Goal: Find specific page/section: Find specific page/section

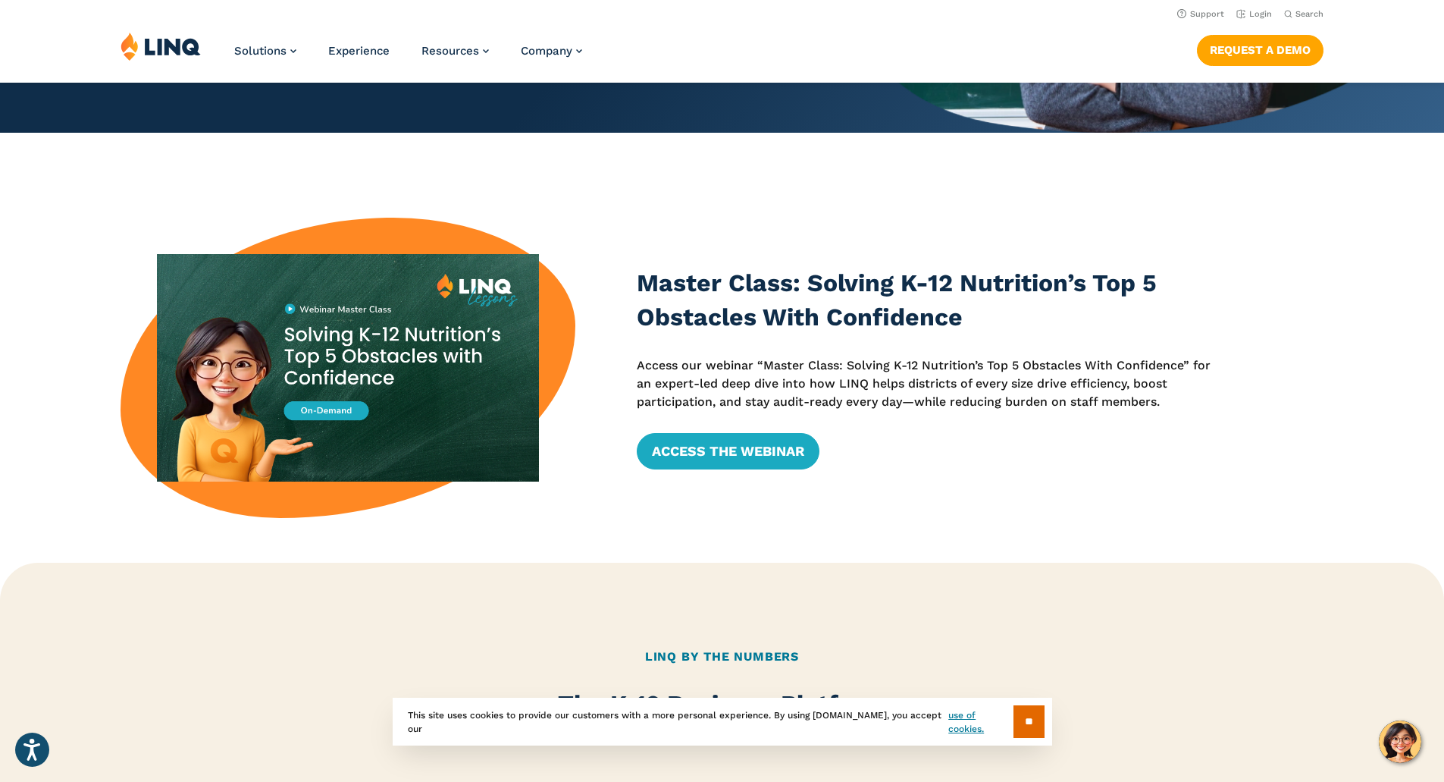
scroll to position [455, 0]
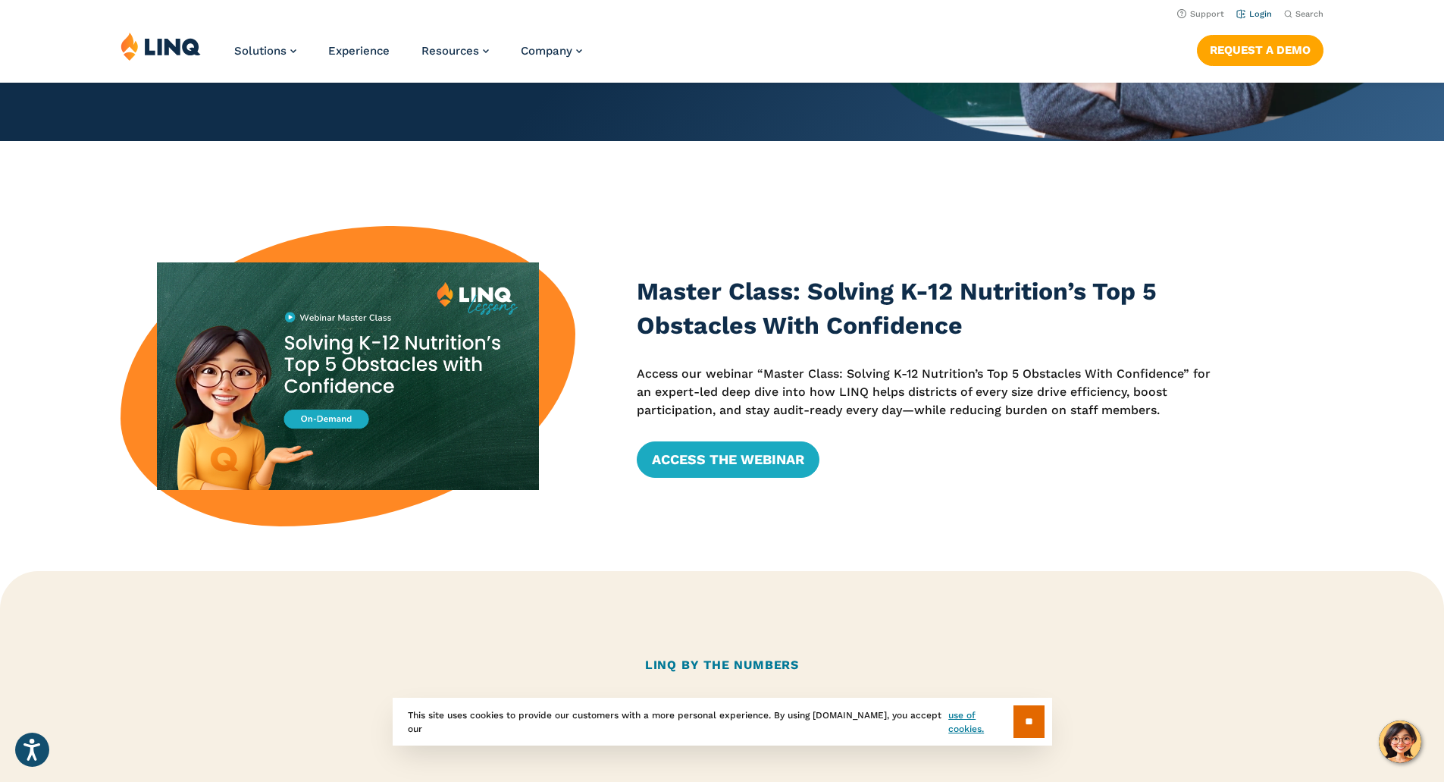
click at [1253, 14] on link "Login" at bounding box center [1255, 14] width 36 height 10
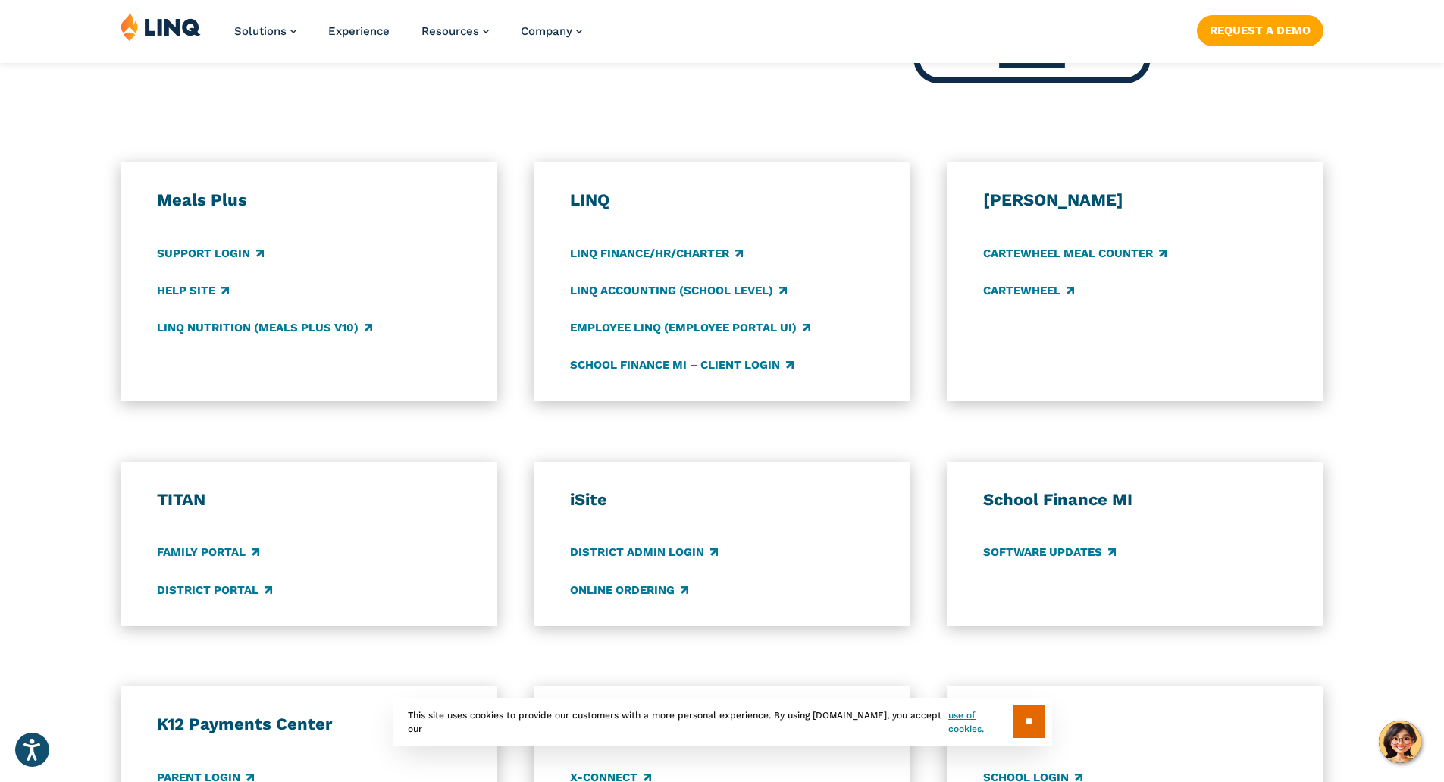
scroll to position [834, 0]
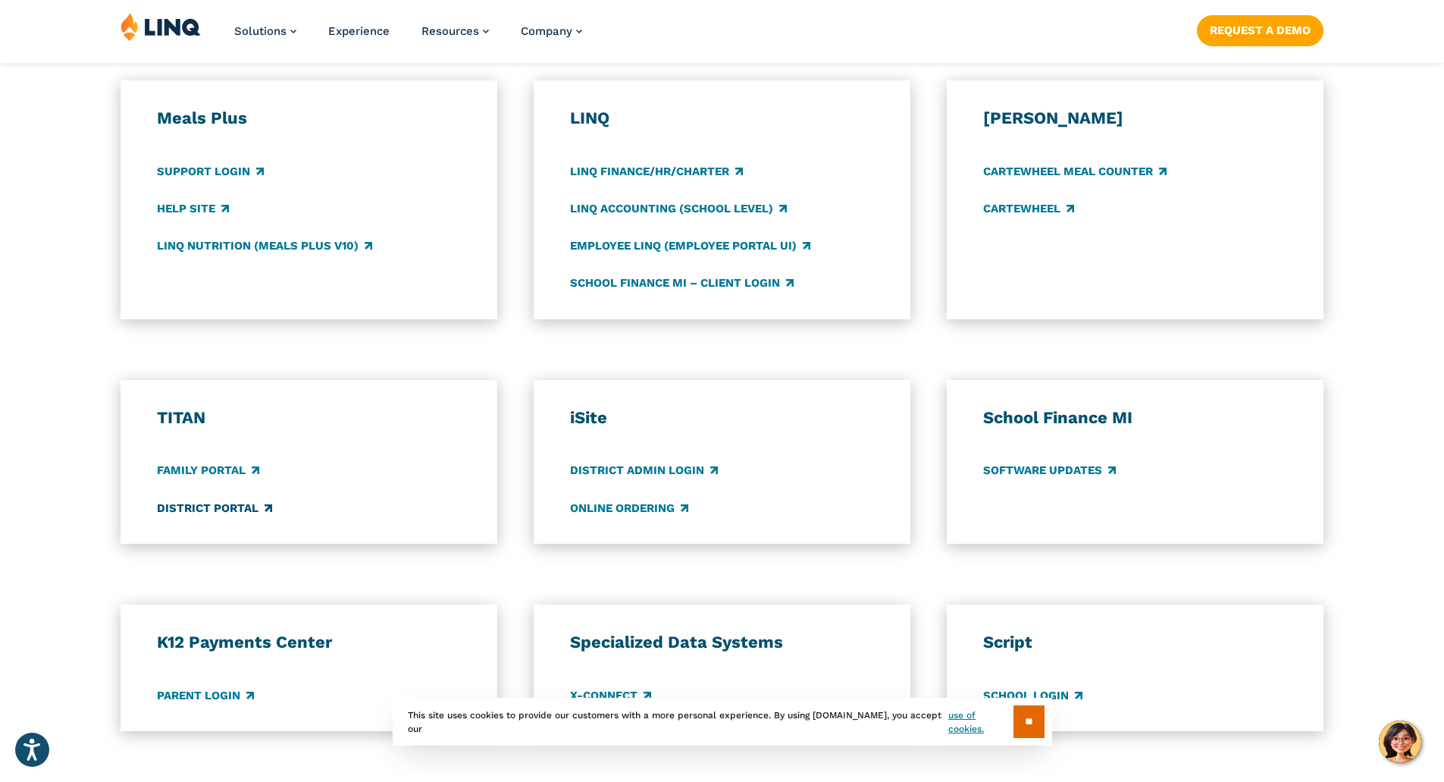
click at [207, 510] on link "District Portal" at bounding box center [214, 508] width 115 height 17
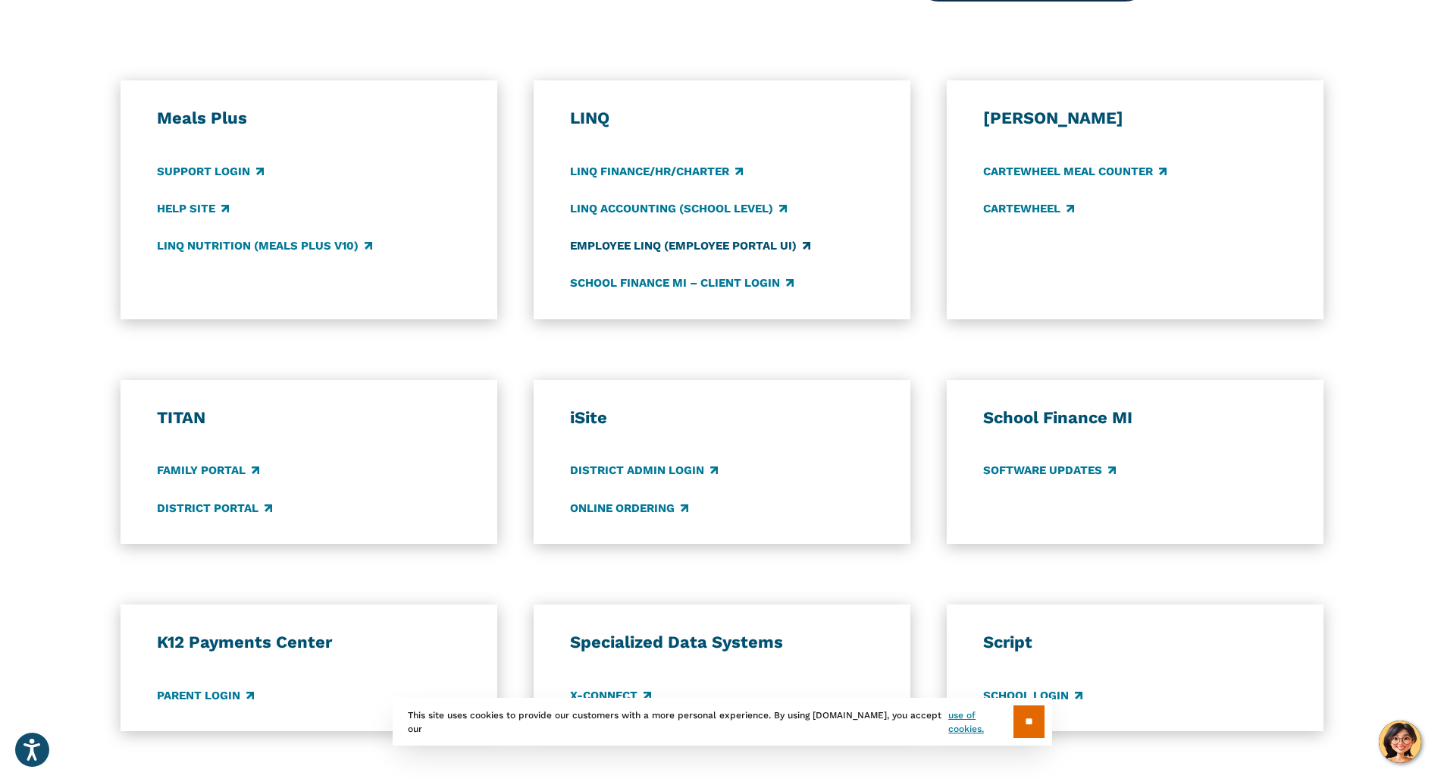
click at [584, 240] on link "Employee LINQ (Employee Portal UI)" at bounding box center [690, 245] width 240 height 17
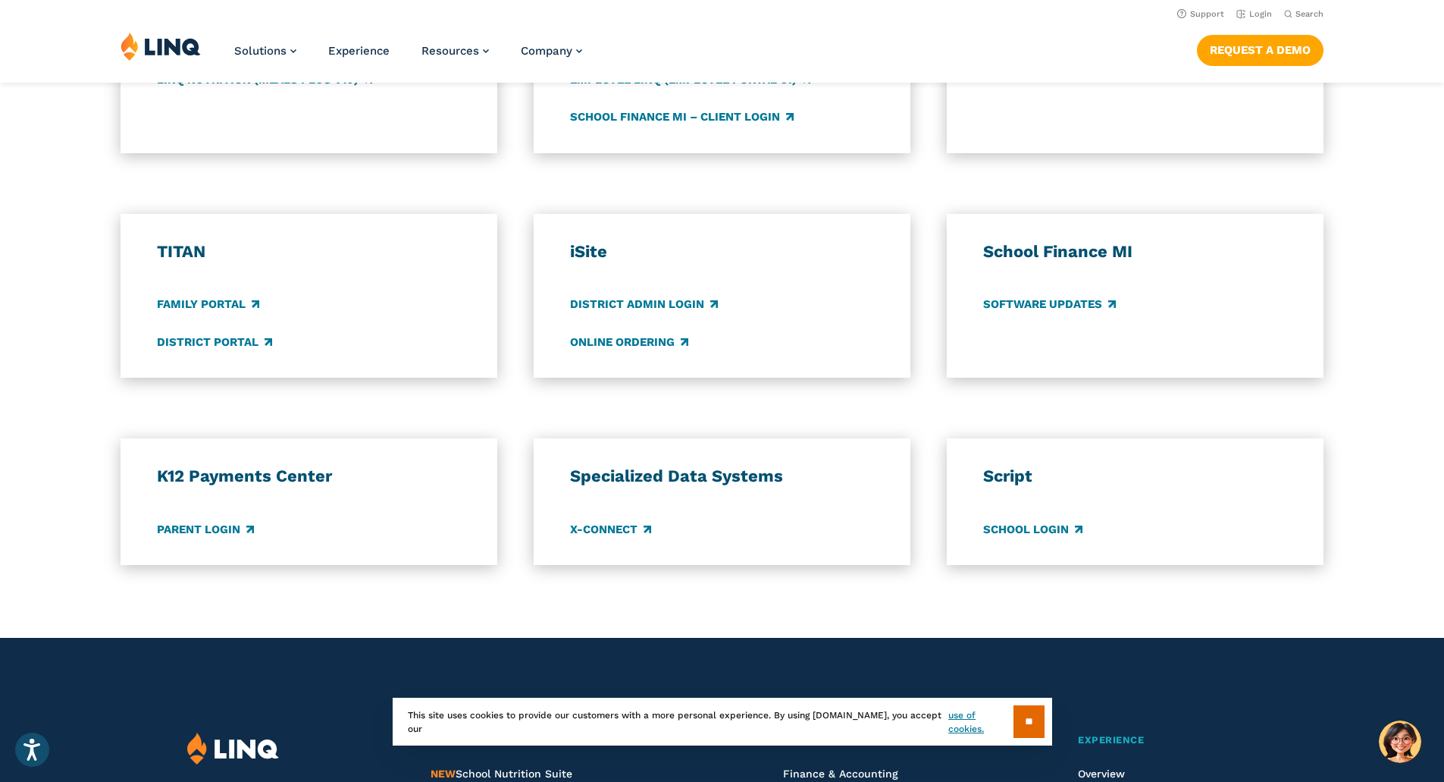
scroll to position [986, 0]
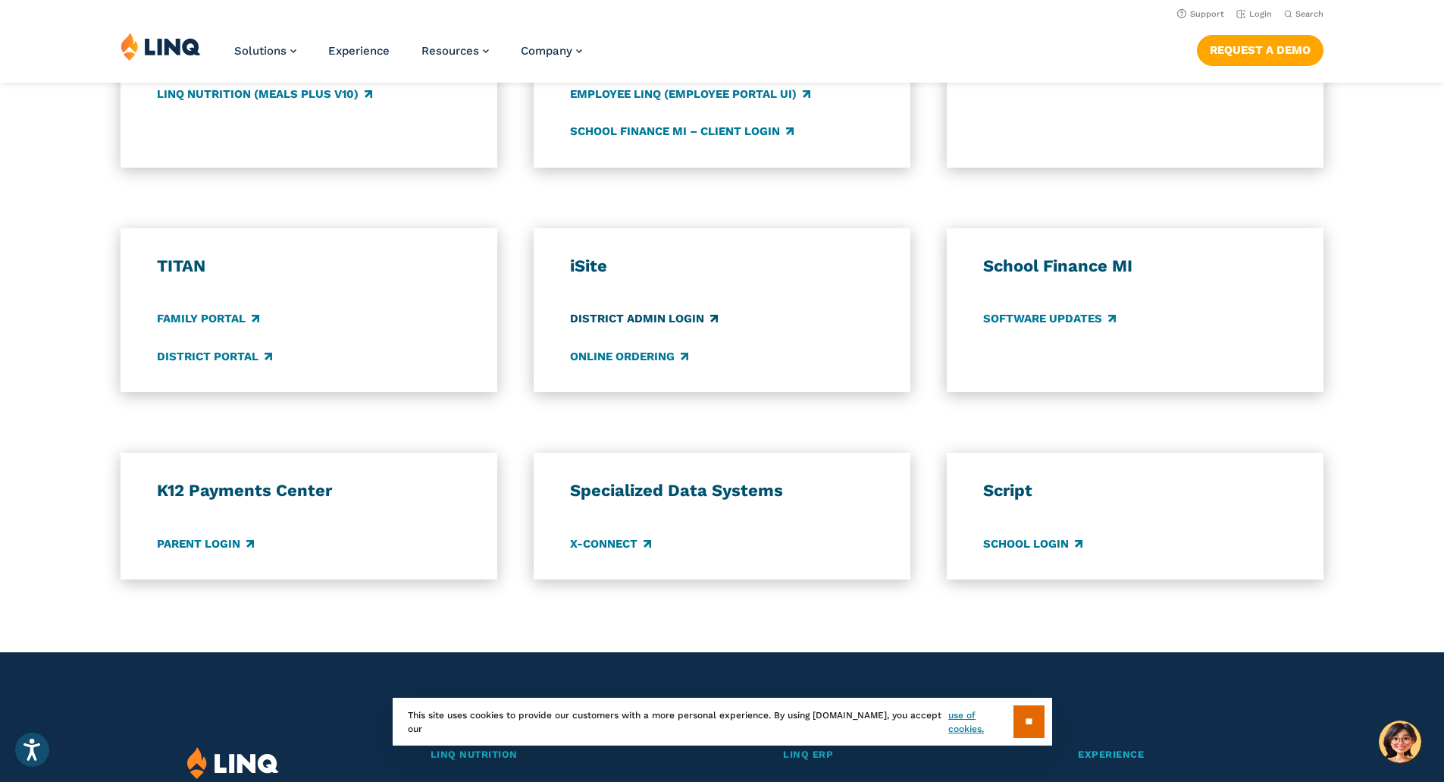
click at [663, 320] on link "District Admin Login" at bounding box center [644, 319] width 148 height 17
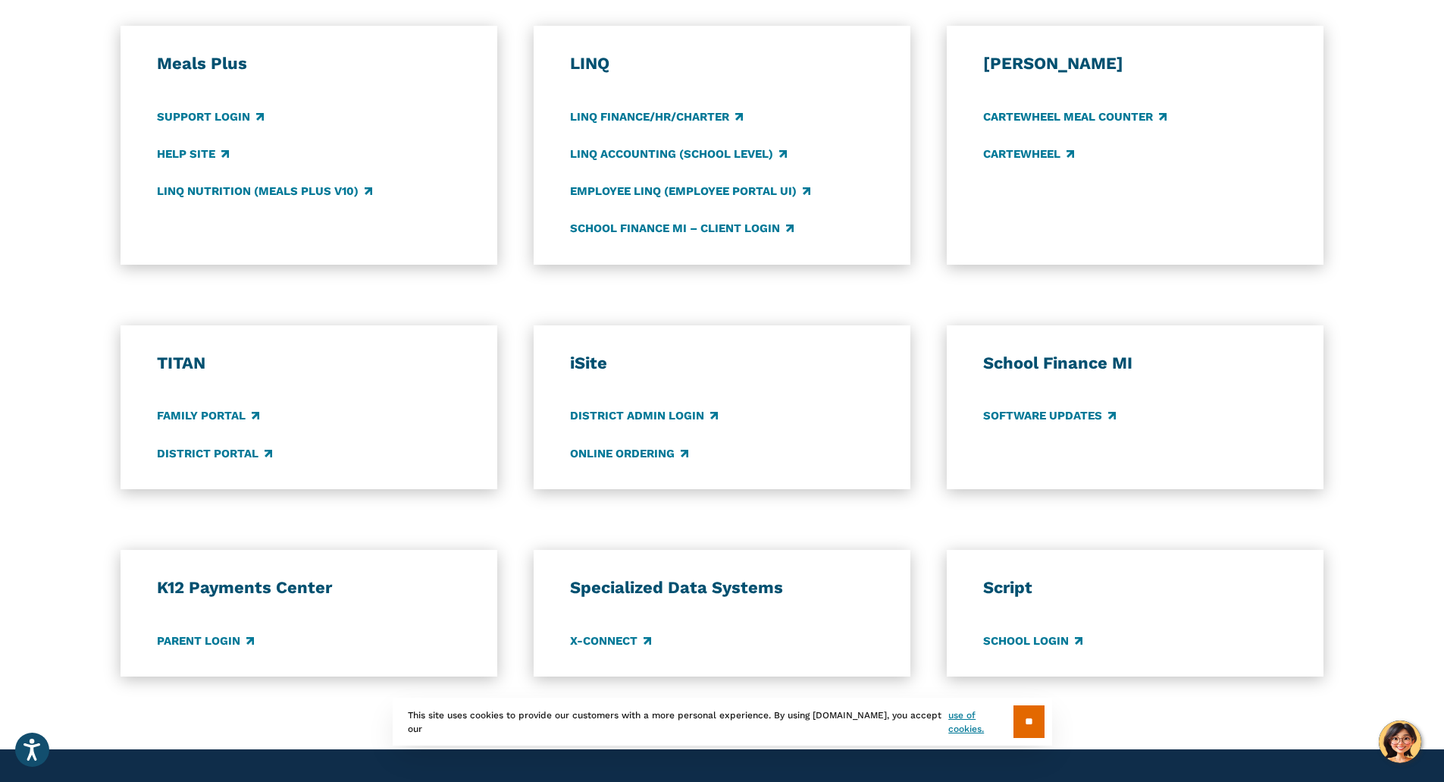
scroll to position [757, 0]
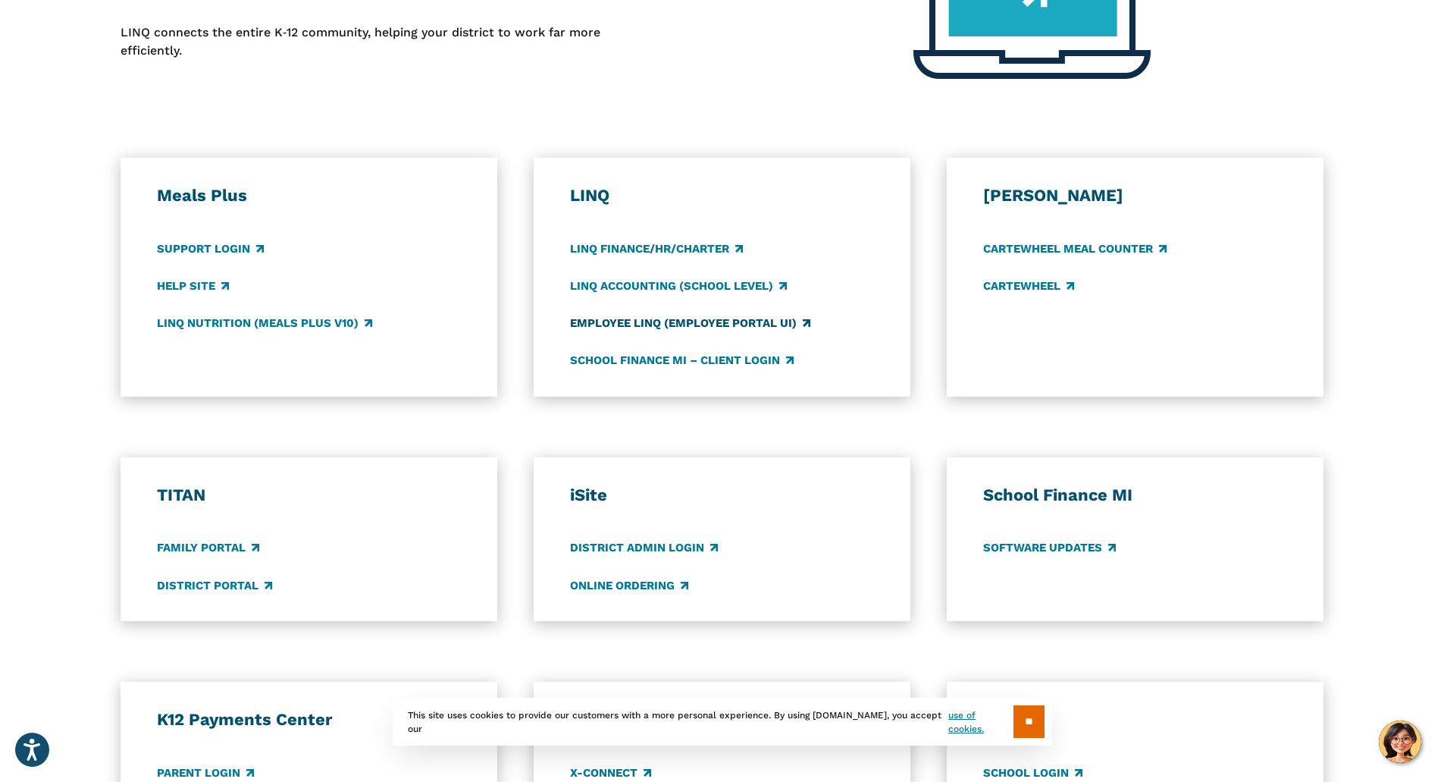
click at [657, 318] on link "Employee LINQ (Employee Portal UI)" at bounding box center [690, 323] width 240 height 17
click at [209, 320] on link "LINQ Nutrition (Meals Plus v10)" at bounding box center [264, 323] width 215 height 17
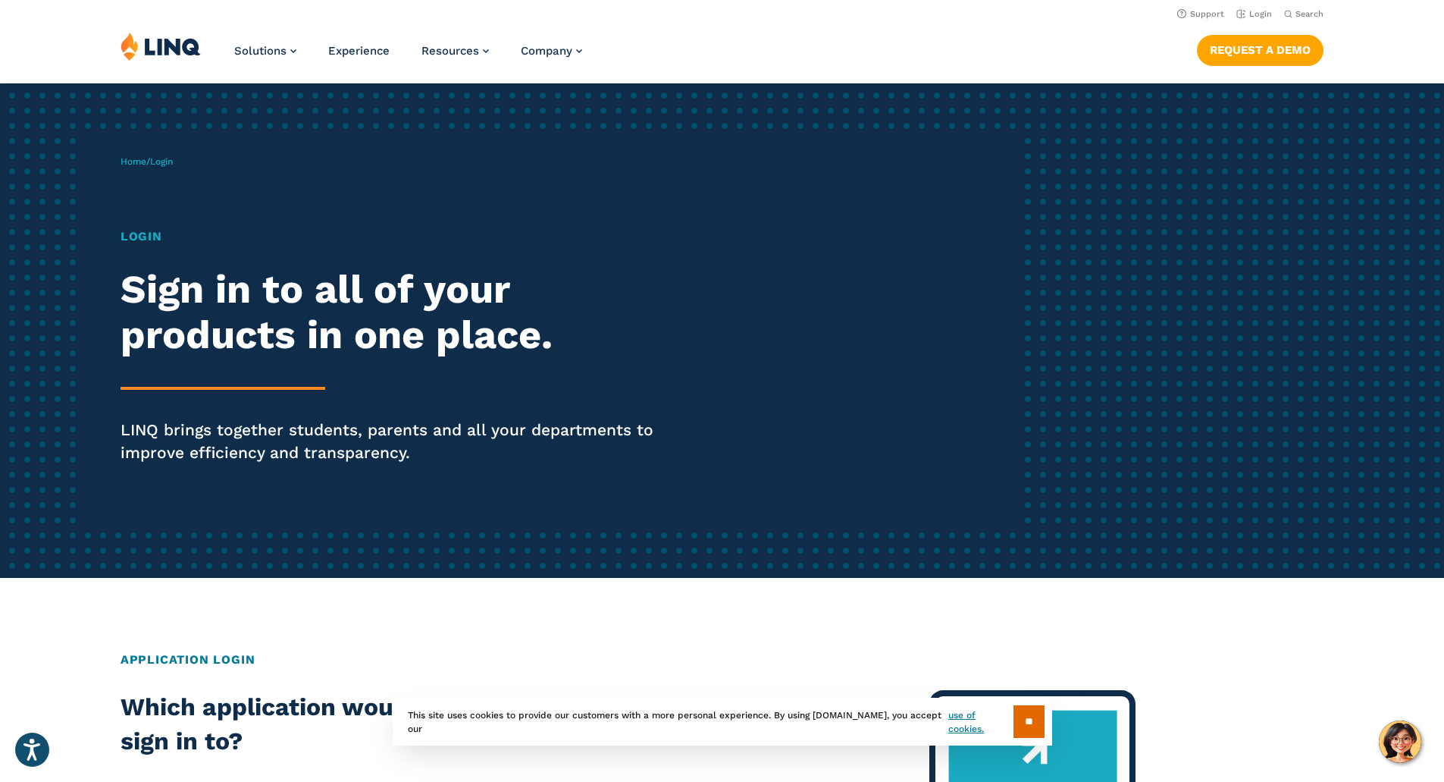
click at [172, 44] on img at bounding box center [161, 46] width 80 height 29
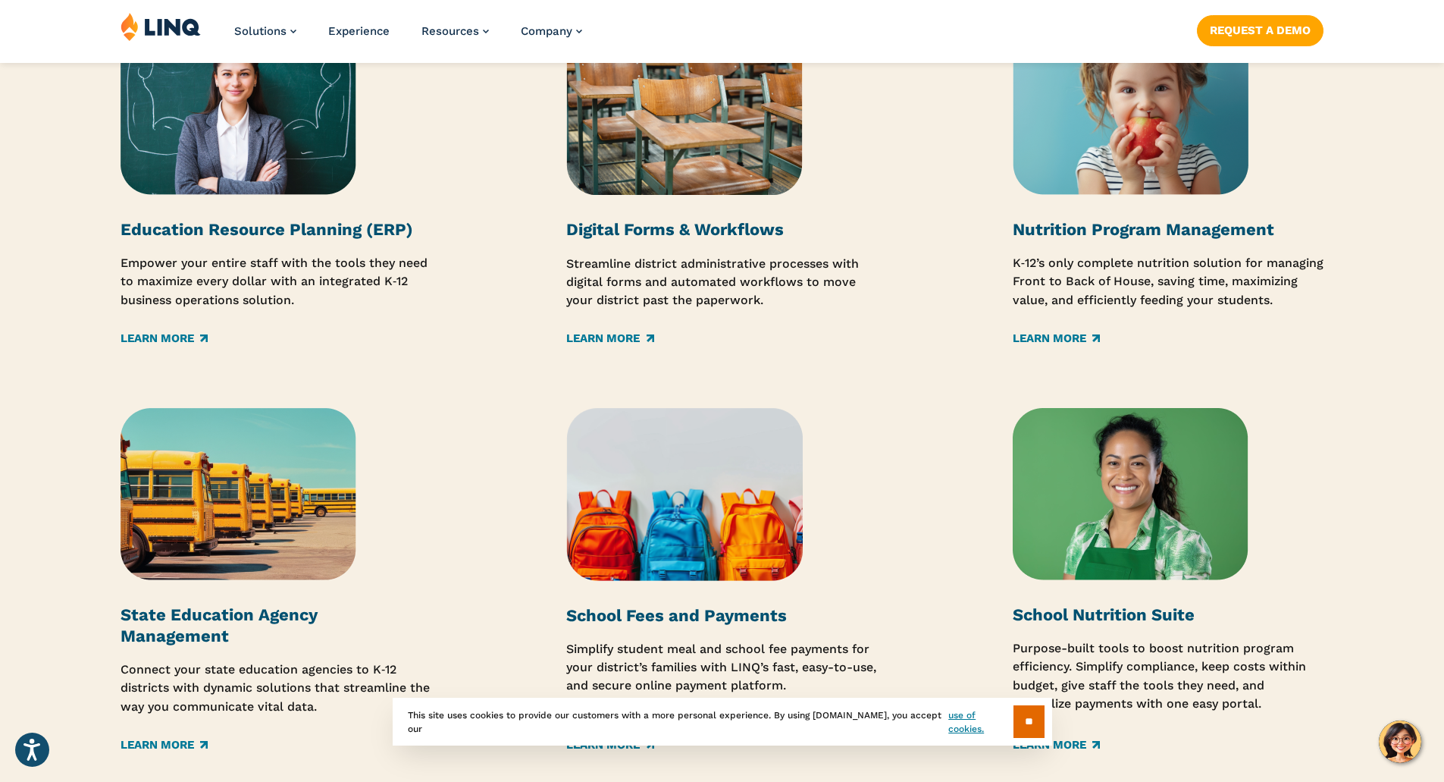
scroll to position [2123, 0]
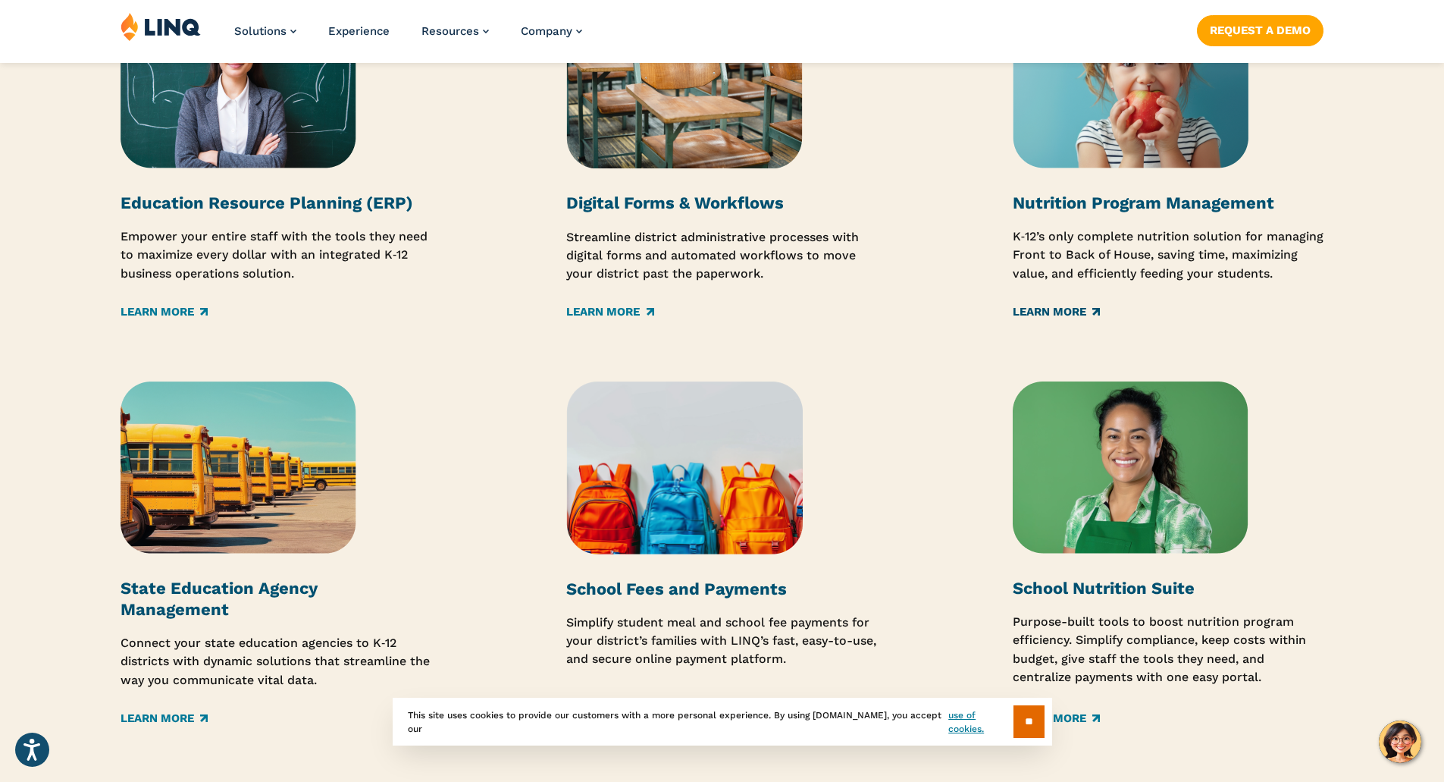
click at [1039, 312] on link "Learn More" at bounding box center [1056, 312] width 87 height 17
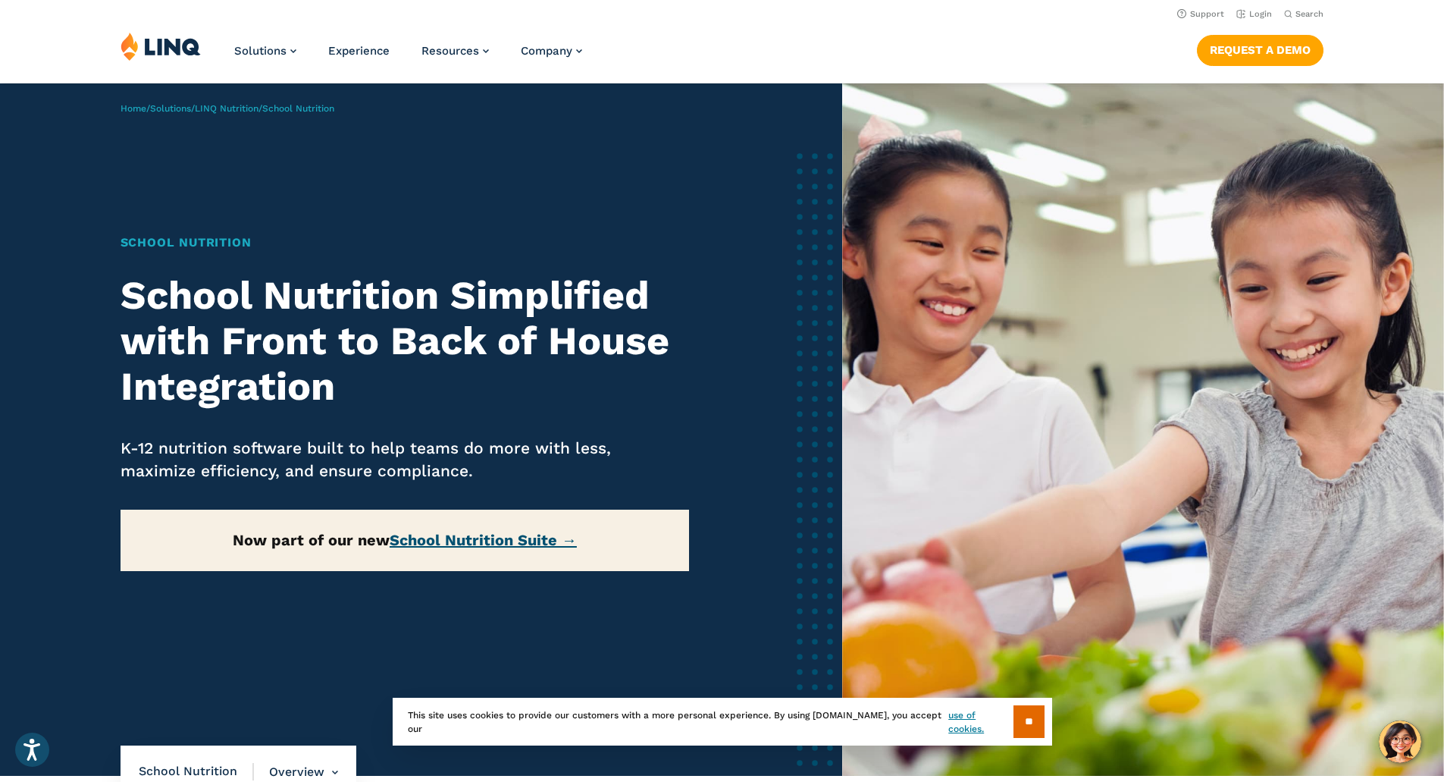
click at [527, 541] on link "School Nutrition Suite →" at bounding box center [483, 540] width 187 height 18
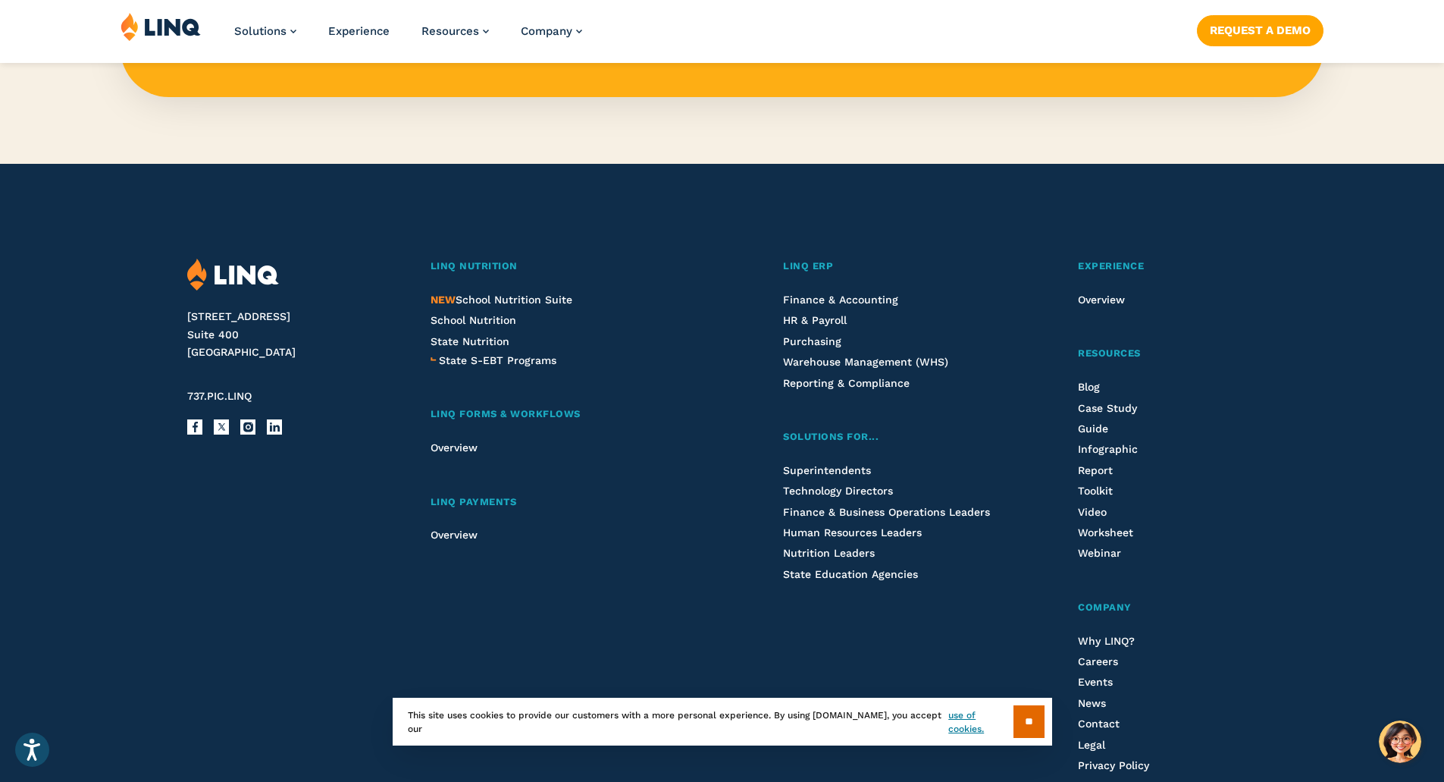
scroll to position [1668, 0]
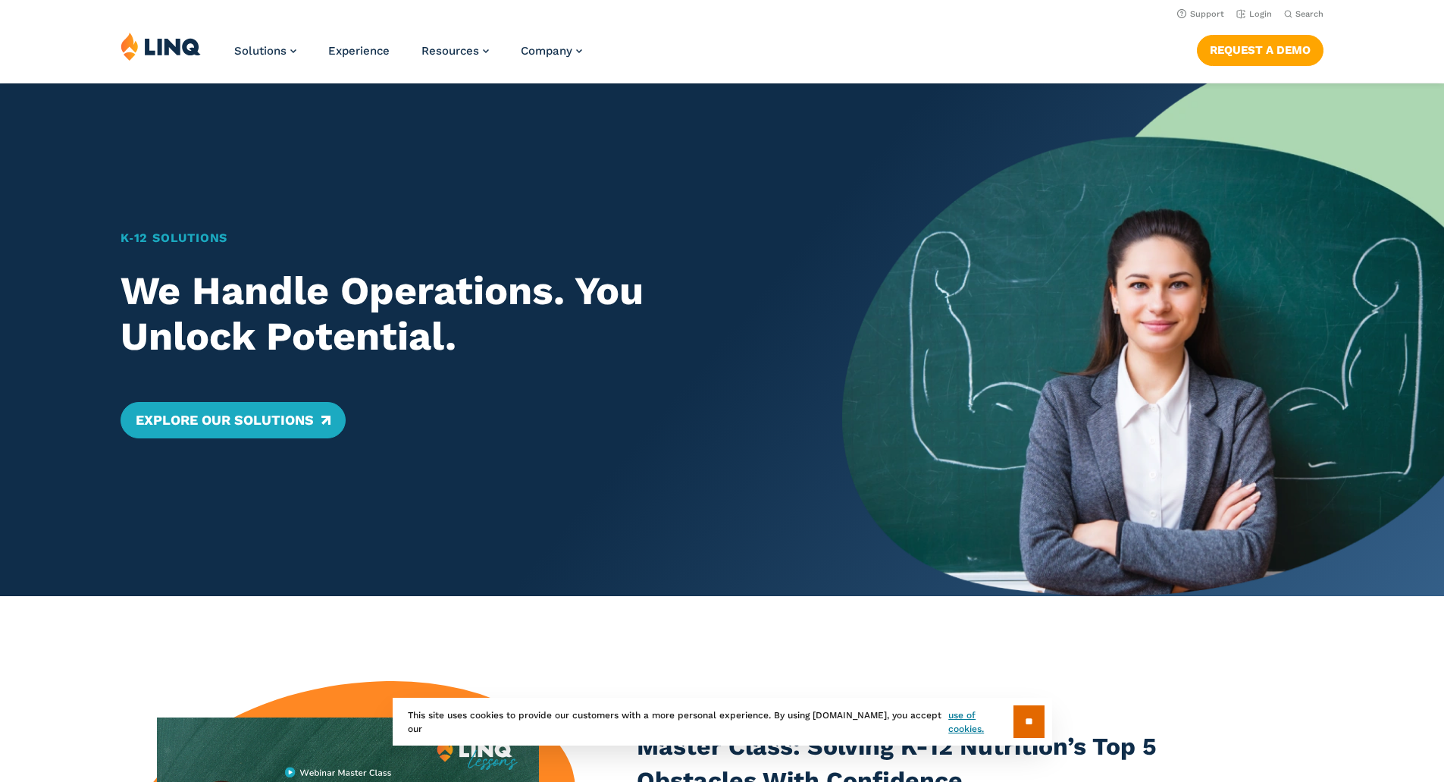
scroll to position [649, 0]
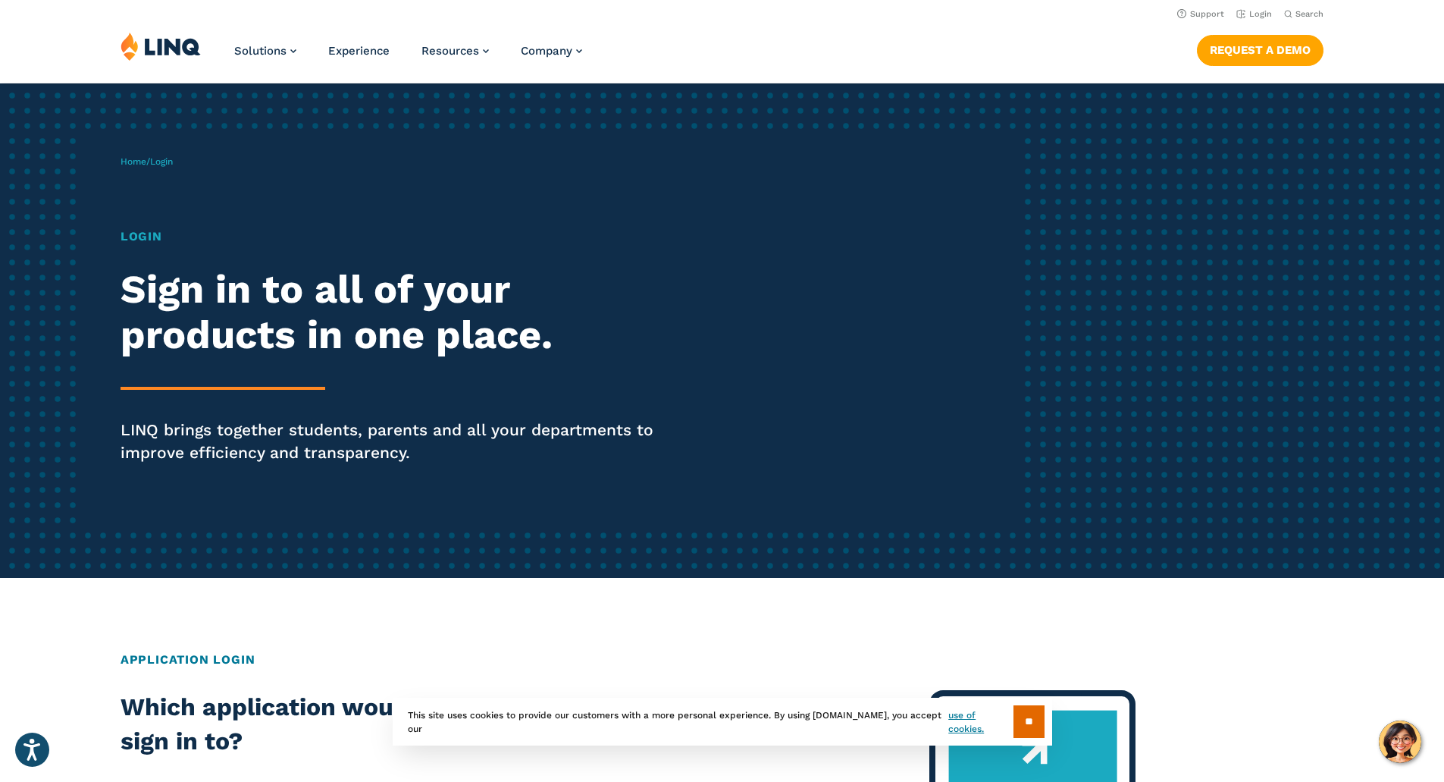
click at [136, 234] on h1 "Login" at bounding box center [399, 236] width 557 height 18
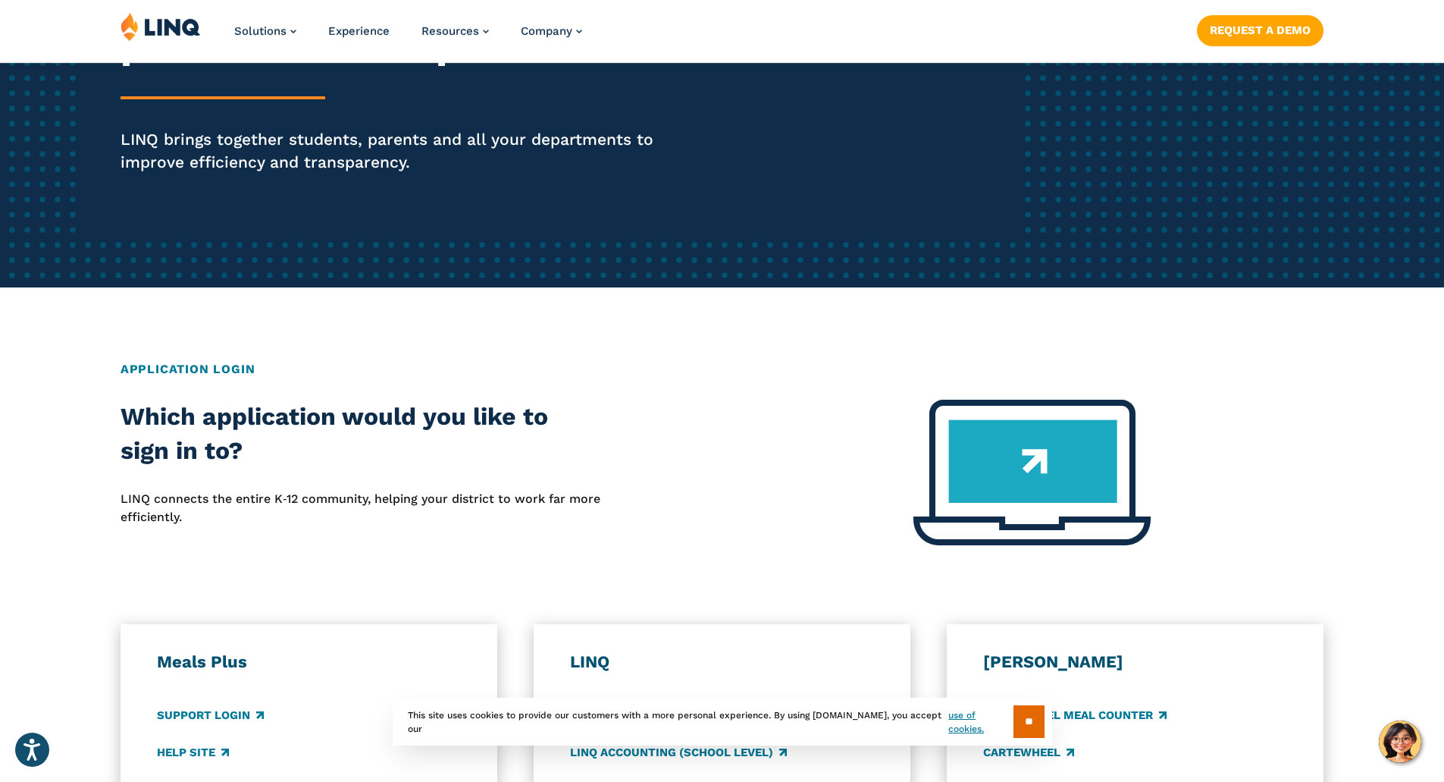
scroll to position [455, 0]
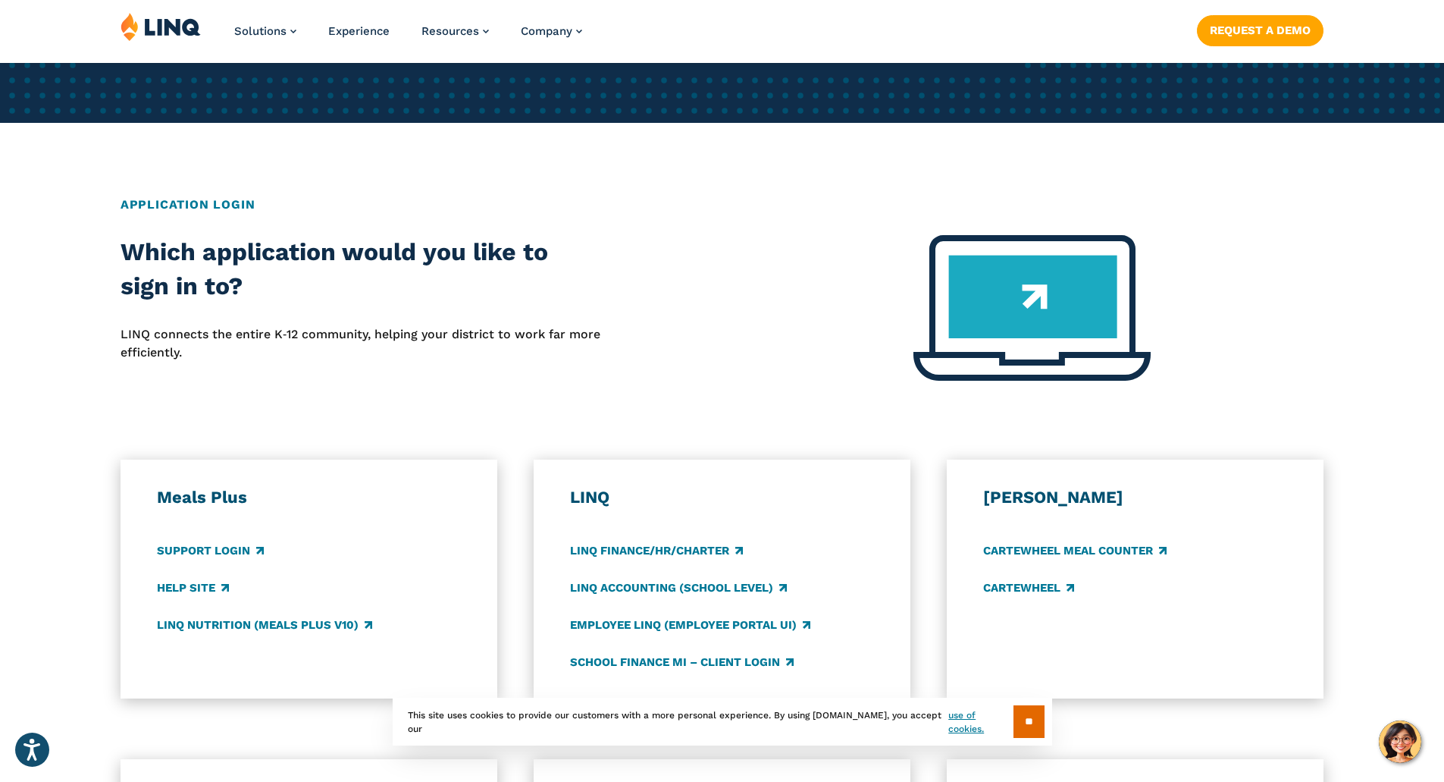
click at [1079, 290] on img at bounding box center [1032, 308] width 237 height 146
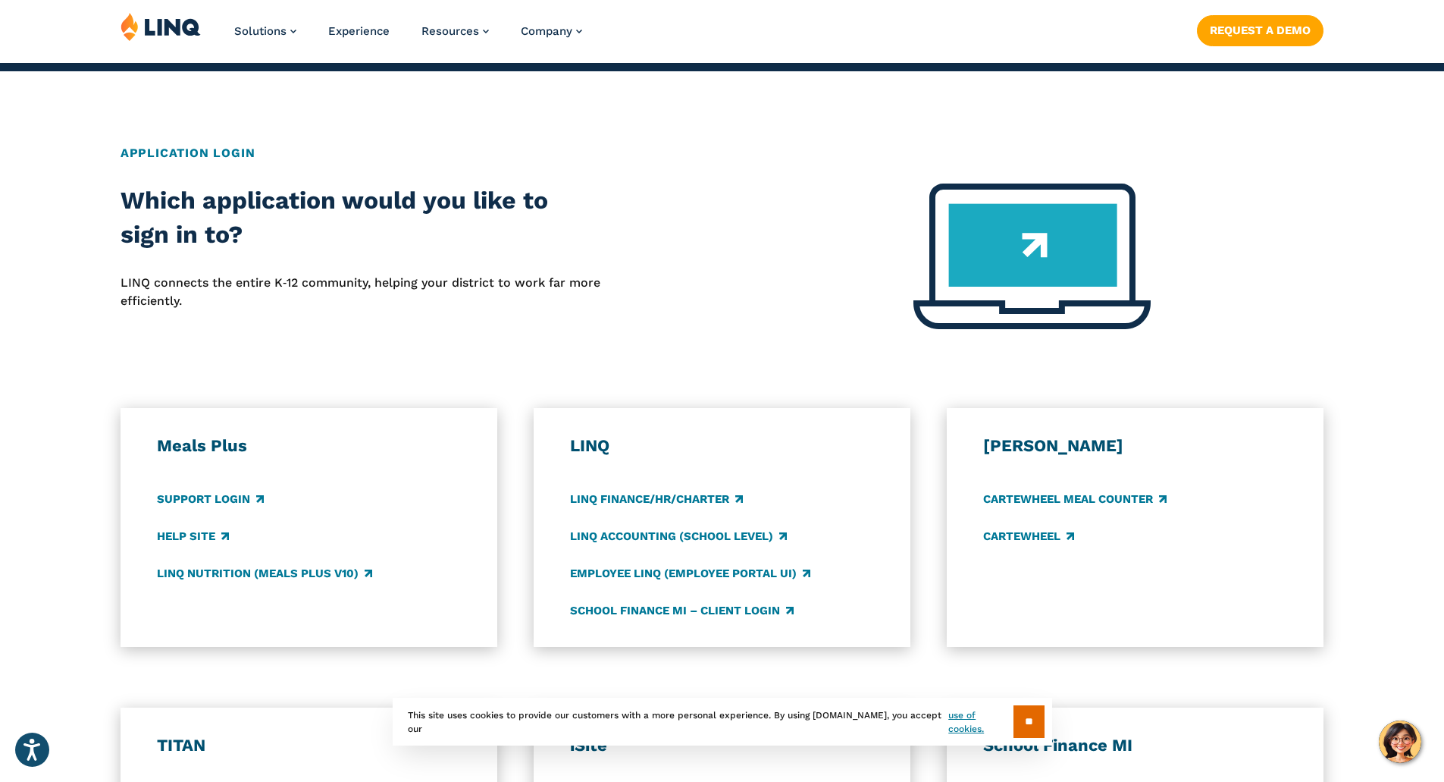
scroll to position [531, 0]
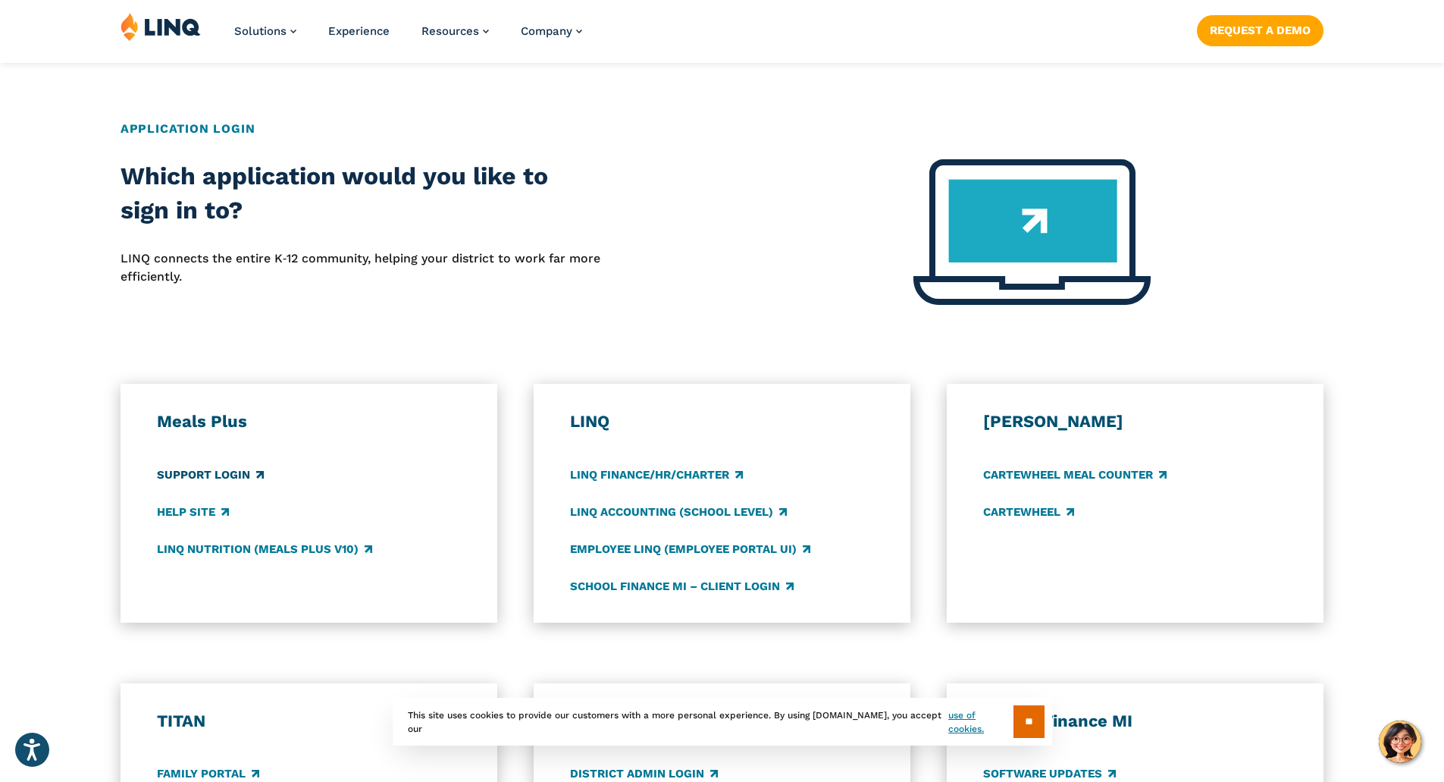
click at [224, 472] on link "Support Login" at bounding box center [210, 474] width 107 height 17
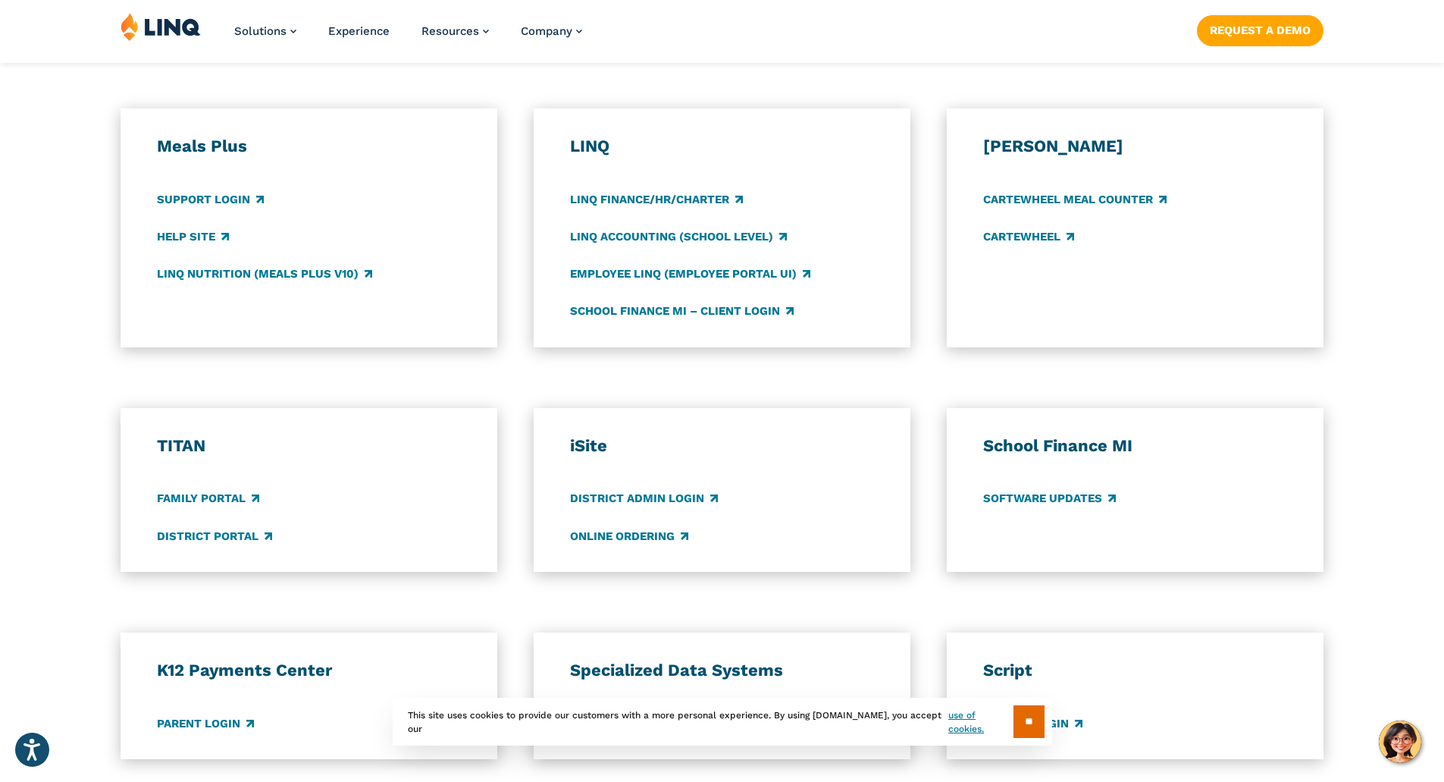
scroll to position [910, 0]
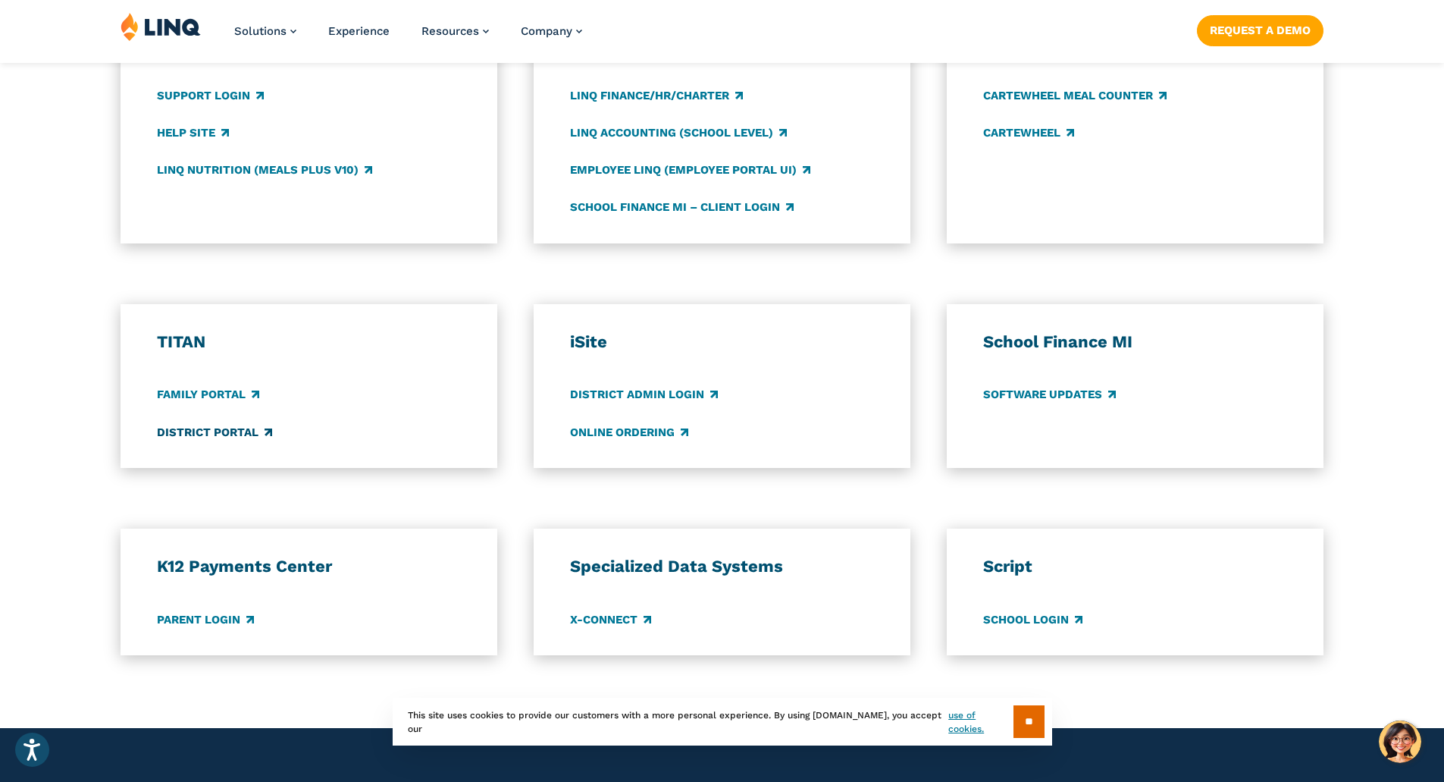
click at [212, 428] on link "District Portal" at bounding box center [214, 432] width 115 height 17
